Goal: Submit feedback/report problem

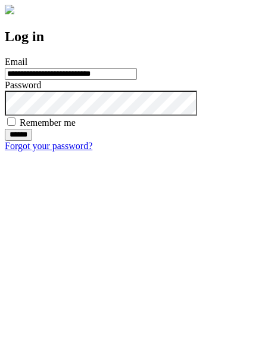
type input "**********"
click at [32, 141] on input "******" at bounding box center [18, 135] width 27 height 12
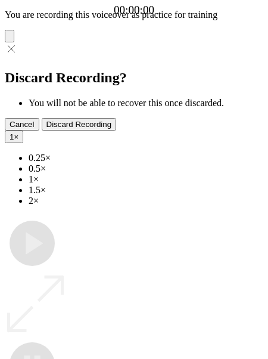
type input "**********"
